Goal: Information Seeking & Learning: Learn about a topic

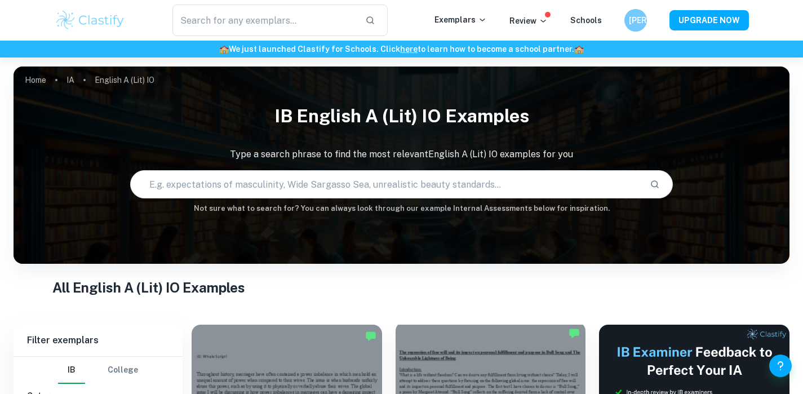
scroll to position [266, 0]
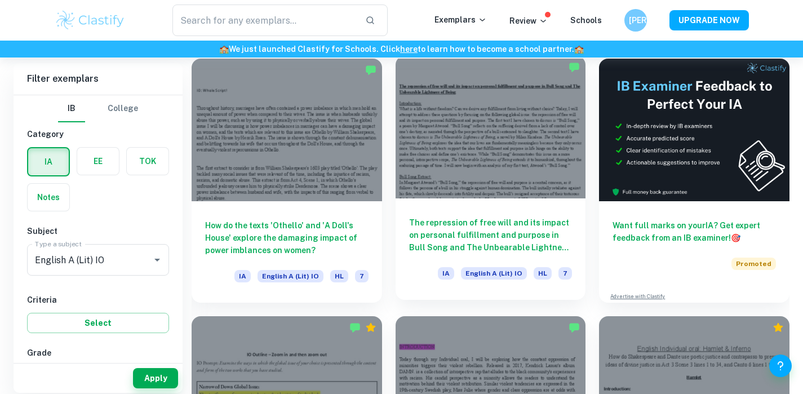
click at [431, 245] on h6 "The repression of free will and its impact on personal fulfillment and purpose …" at bounding box center [490, 234] width 163 height 37
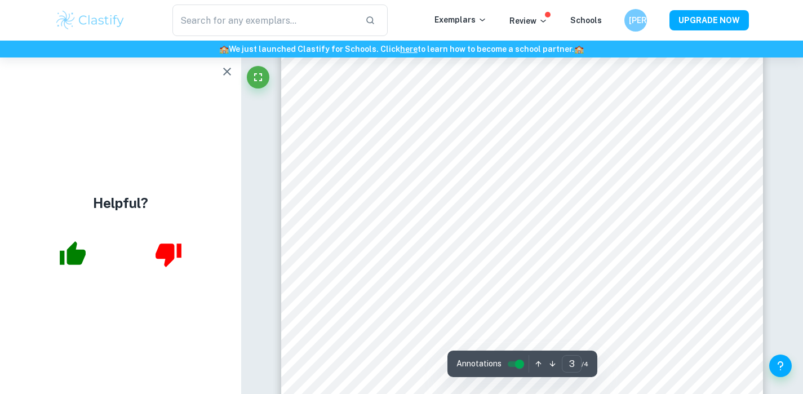
scroll to position [1674, 0]
type input "3"
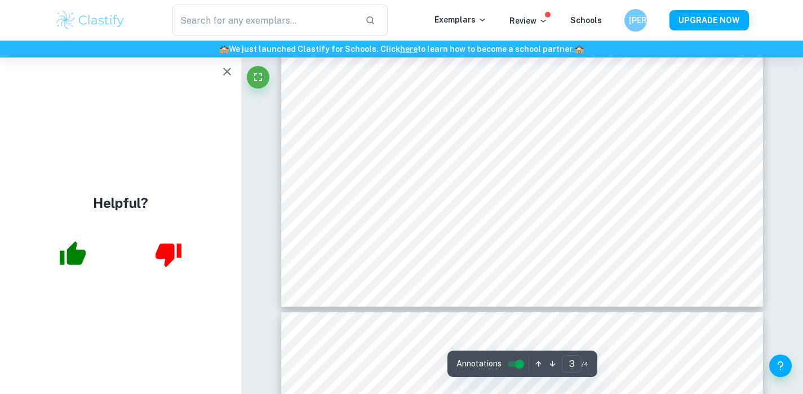
scroll to position [1700, 0]
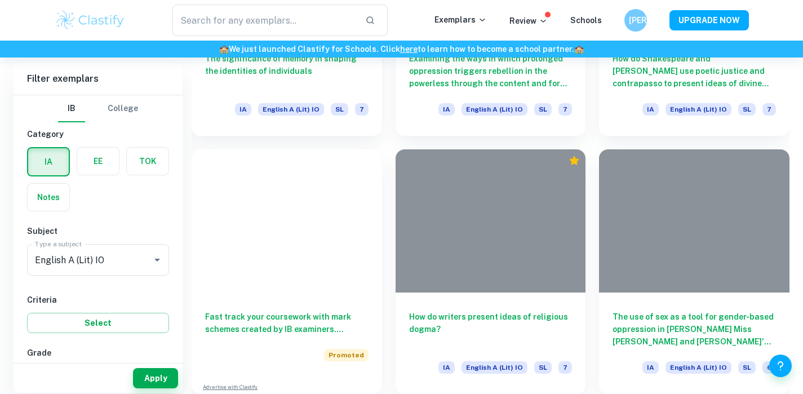
scroll to position [266, 0]
